Goal: Task Accomplishment & Management: Use online tool/utility

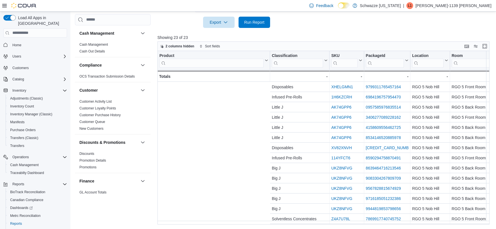
scroll to position [3, 190]
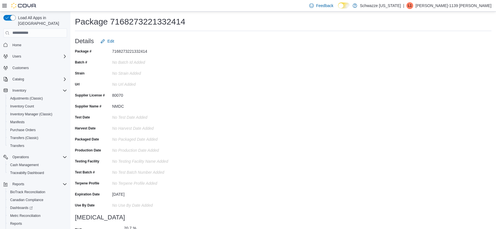
scroll to position [12, 0]
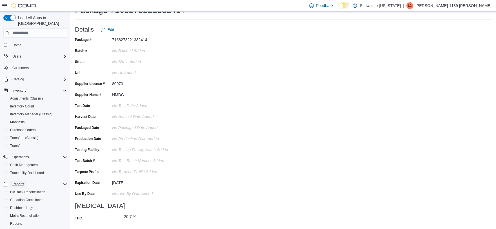
click at [17, 180] on span "Reports" at bounding box center [18, 183] width 12 height 7
click at [26, 180] on button "Reports" at bounding box center [18, 183] width 16 height 7
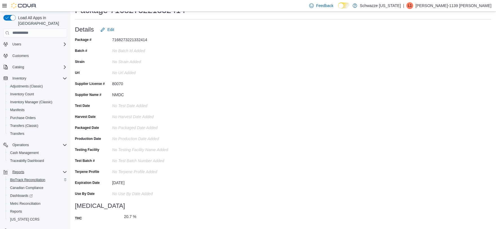
scroll to position [18, 0]
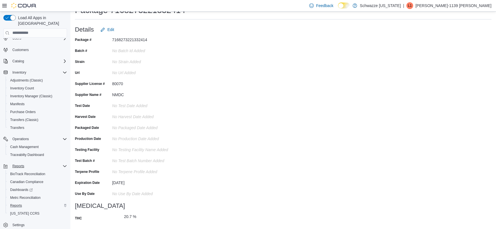
click at [24, 202] on div "Reports" at bounding box center [37, 205] width 59 height 7
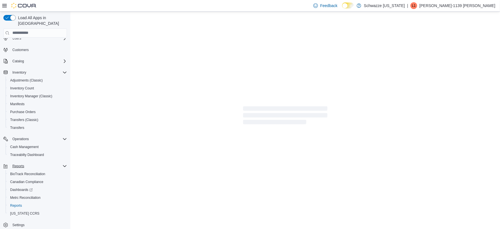
click at [176, 20] on div at bounding box center [285, 117] width 430 height 210
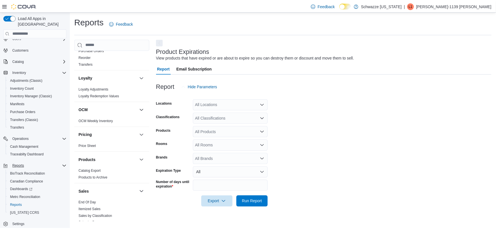
scroll to position [344, 0]
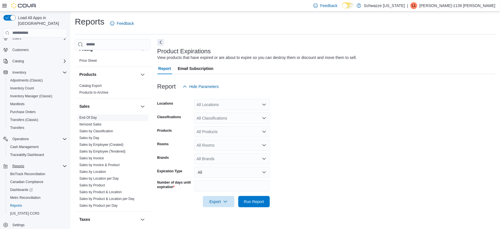
click at [100, 119] on span "End Of Day" at bounding box center [112, 117] width 71 height 7
click at [95, 118] on link "End Of Day" at bounding box center [87, 118] width 17 height 4
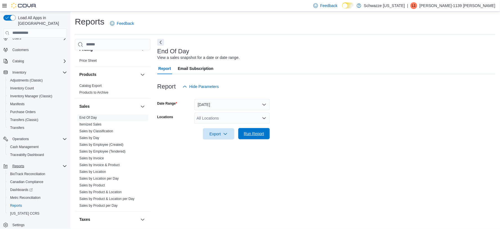
click at [245, 137] on span "Run Report" at bounding box center [254, 133] width 25 height 11
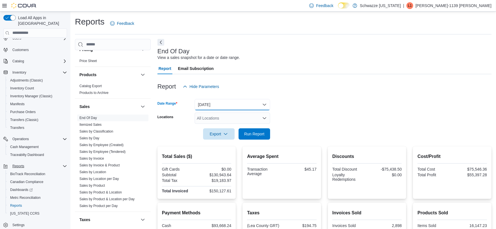
click at [219, 101] on button "[DATE]" at bounding box center [231, 104] width 75 height 11
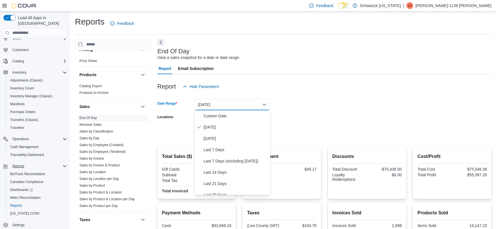
click at [236, 67] on div "Report Email Subscription" at bounding box center [324, 68] width 334 height 11
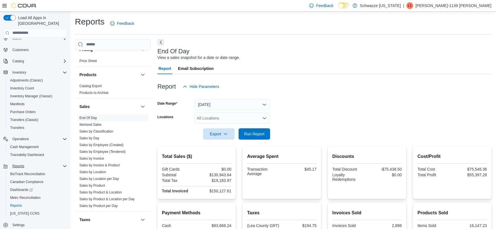
click at [209, 116] on div "All Locations" at bounding box center [231, 117] width 75 height 11
type input "***"
click at [214, 127] on span "RGO 5 Nob Hill" at bounding box center [222, 127] width 27 height 6
drag, startPoint x: 331, startPoint y: 116, endPoint x: 262, endPoint y: 147, distance: 75.9
click at [331, 116] on form "Date Range Today Locations RGO 5 Nob Hill Export Run Report" at bounding box center [324, 115] width 334 height 47
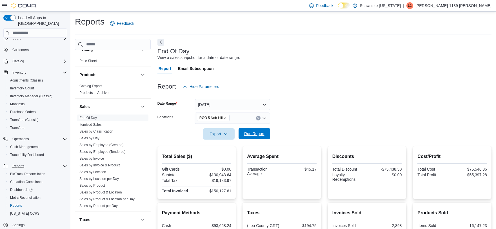
click at [256, 137] on span "Run Report" at bounding box center [254, 133] width 25 height 11
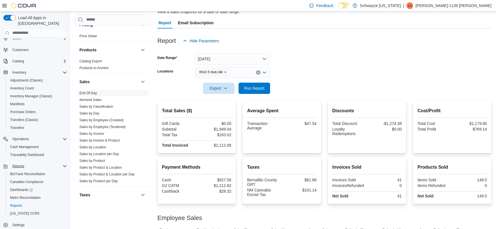
scroll to position [122, 0]
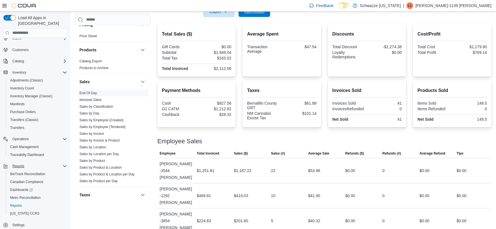
click at [248, 15] on span "Run Report" at bounding box center [254, 11] width 25 height 11
click at [245, 17] on div at bounding box center [324, 20] width 334 height 7
click at [245, 14] on span "Run Report" at bounding box center [254, 11] width 25 height 11
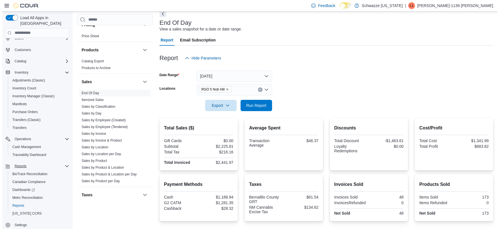
scroll to position [0, 0]
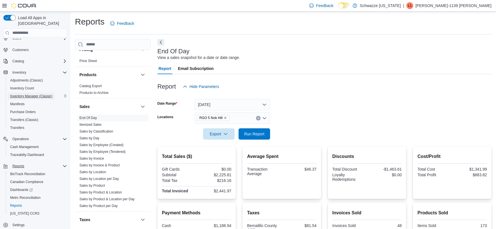
click at [33, 94] on span "Inventory Manager (Classic)" at bounding box center [31, 96] width 42 height 5
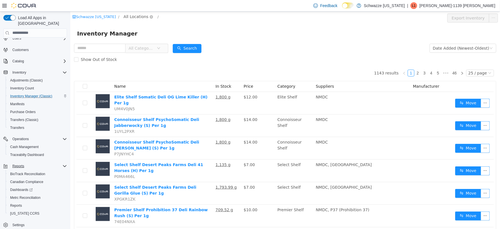
click at [135, 16] on span "All Locations" at bounding box center [135, 16] width 25 height 6
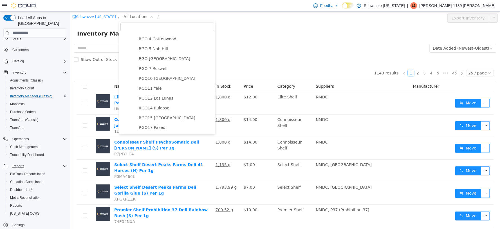
scroll to position [219, 0]
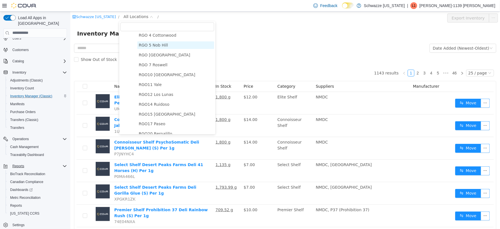
click at [160, 44] on span "RGO 5 Nob Hill" at bounding box center [152, 44] width 29 height 5
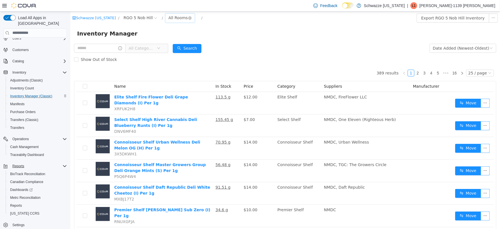
click at [175, 17] on div "All Rooms" at bounding box center [177, 17] width 19 height 8
click at [173, 46] on li "RGO 5 Back Room" at bounding box center [177, 46] width 34 height 9
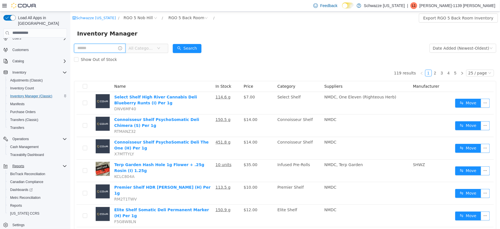
click at [117, 46] on input "text" at bounding box center [100, 47] width 52 height 9
type input "**********"
click at [207, 51] on button "Search" at bounding box center [192, 48] width 29 height 9
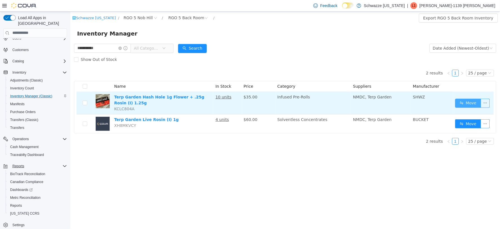
click at [463, 101] on button "Move" at bounding box center [468, 102] width 26 height 9
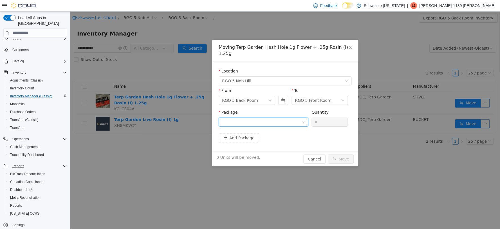
click at [290, 117] on div at bounding box center [261, 121] width 79 height 8
click at [290, 118] on input "Package" at bounding box center [261, 122] width 79 height 8
drag, startPoint x: 391, startPoint y: 189, endPoint x: 386, endPoint y: 185, distance: 6.2
click at [391, 189] on div "Moving Terp Garden Hash Hole 1g Flower + .25g Rosin (I) 1.25g Location RGO 5 No…" at bounding box center [285, 119] width 430 height 217
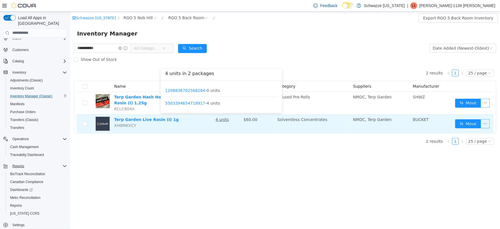
click at [225, 121] on u "4 units" at bounding box center [222, 119] width 14 height 5
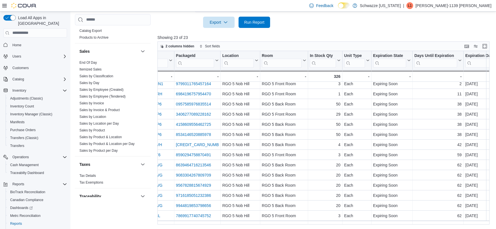
scroll to position [375, 0]
click at [90, 60] on link "End Of Day" at bounding box center [87, 62] width 17 height 4
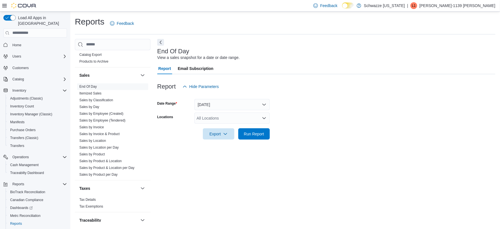
click at [254, 113] on div "All Locations" at bounding box center [231, 117] width 75 height 11
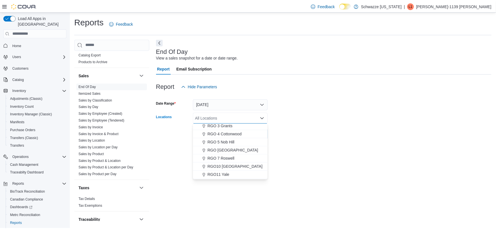
scroll to position [187, 0]
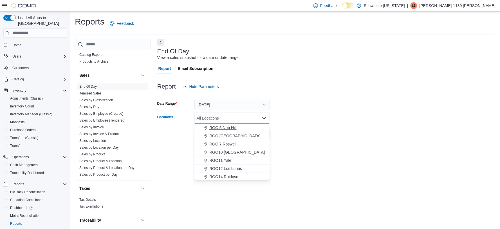
click at [227, 127] on span "RGO 5 Nob Hill" at bounding box center [222, 128] width 27 height 6
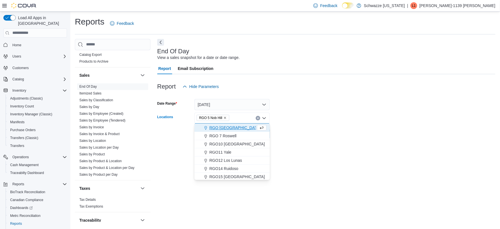
click at [341, 129] on form "Date Range [DATE] Locations RGO 5 [GEOGRAPHIC_DATA] Combo box. Selected. RGO 5 …" at bounding box center [326, 115] width 338 height 47
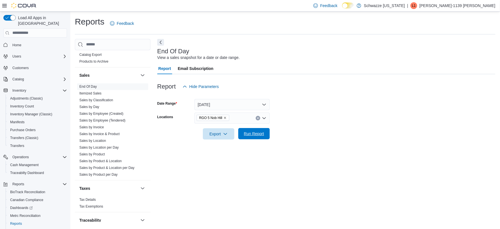
click at [262, 133] on span "Run Report" at bounding box center [254, 134] width 20 height 6
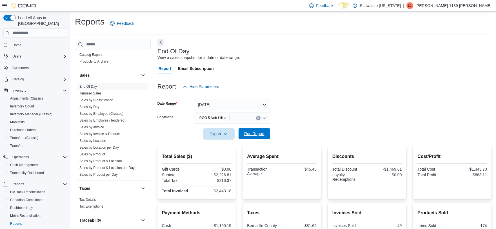
click at [256, 129] on span "Run Report" at bounding box center [254, 133] width 25 height 11
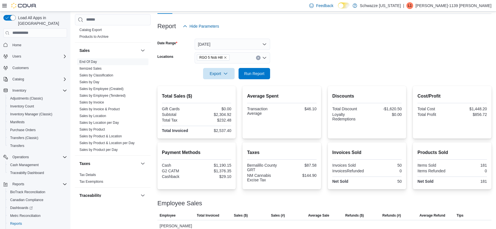
scroll to position [60, 0]
click at [251, 73] on span "Run Report" at bounding box center [254, 74] width 20 height 6
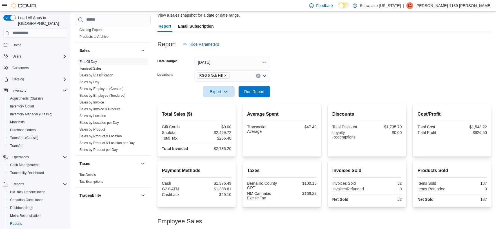
scroll to position [28, 0]
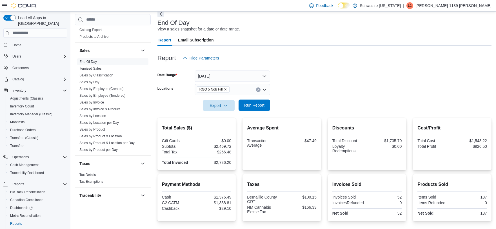
click at [266, 109] on span "Run Report" at bounding box center [254, 104] width 25 height 11
click at [372, 65] on div at bounding box center [324, 67] width 334 height 7
